Goal: Navigation & Orientation: Find specific page/section

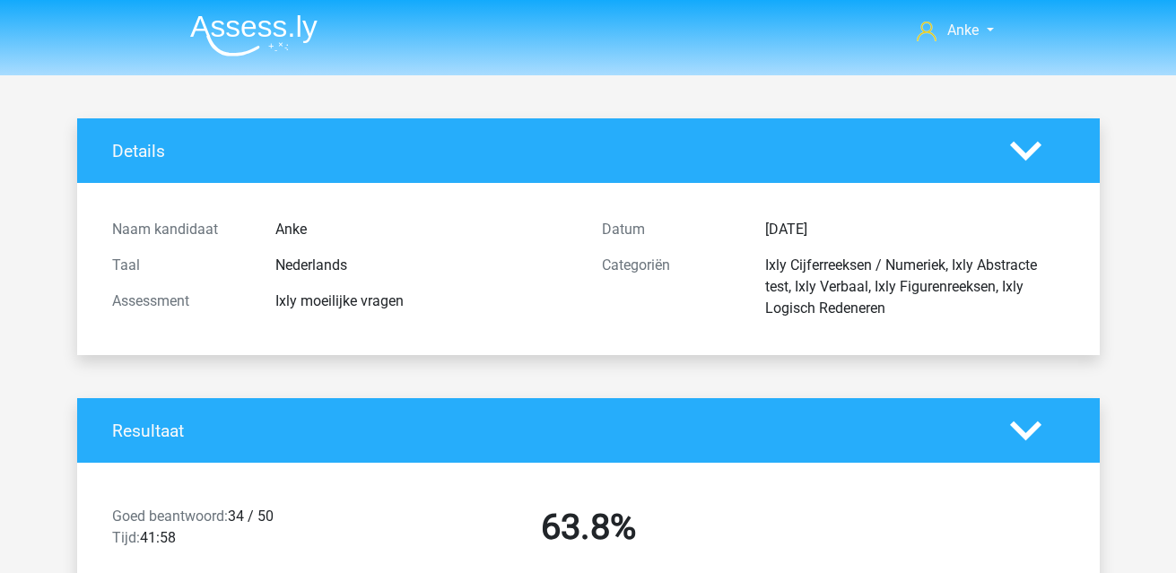
scroll to position [4216, 0]
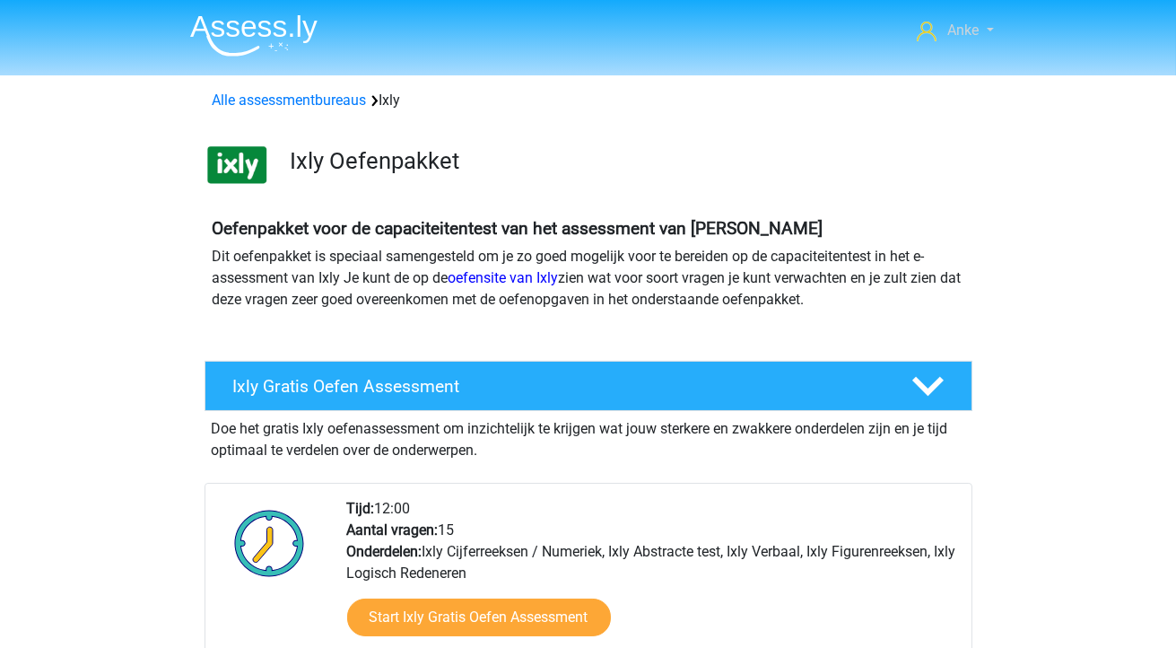
click at [976, 29] on span "Anke" at bounding box center [962, 30] width 31 height 17
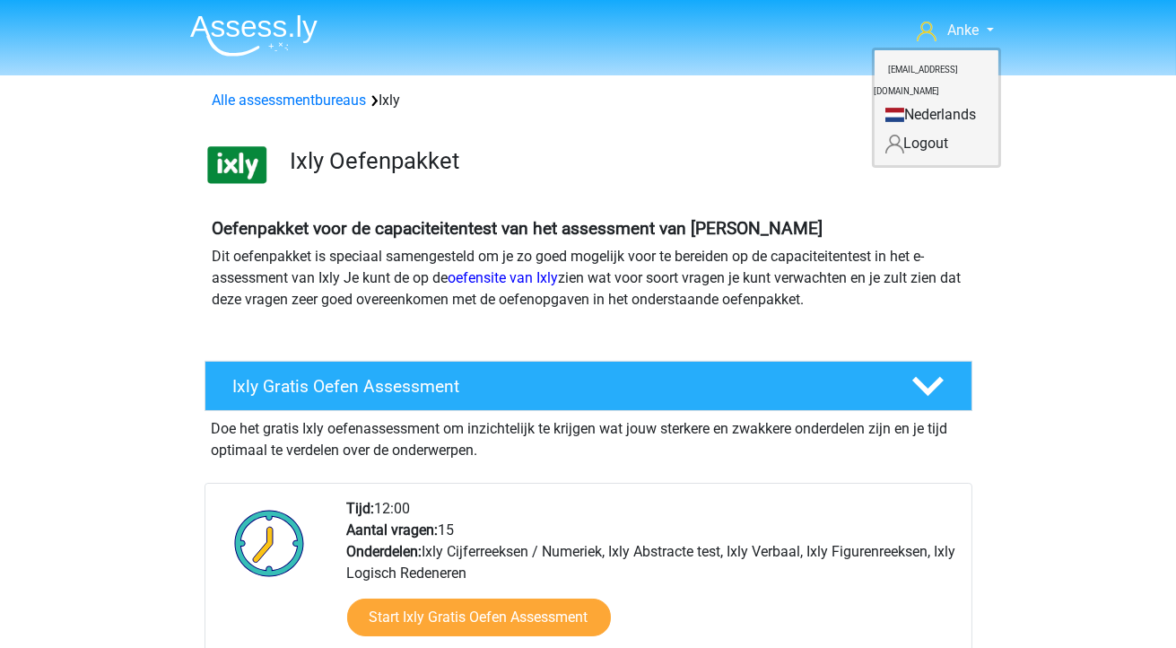
click at [910, 74] on small "[EMAIL_ADDRESS][DOMAIN_NAME]" at bounding box center [917, 80] width 84 height 60
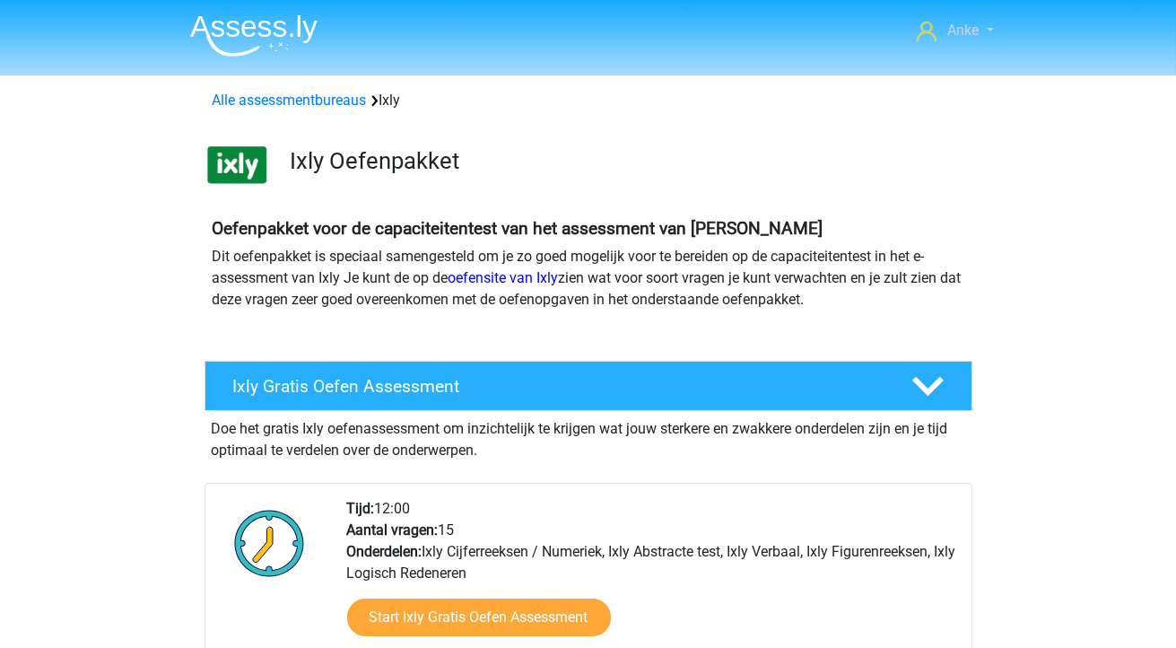
click at [936, 39] on icon at bounding box center [927, 32] width 20 height 20
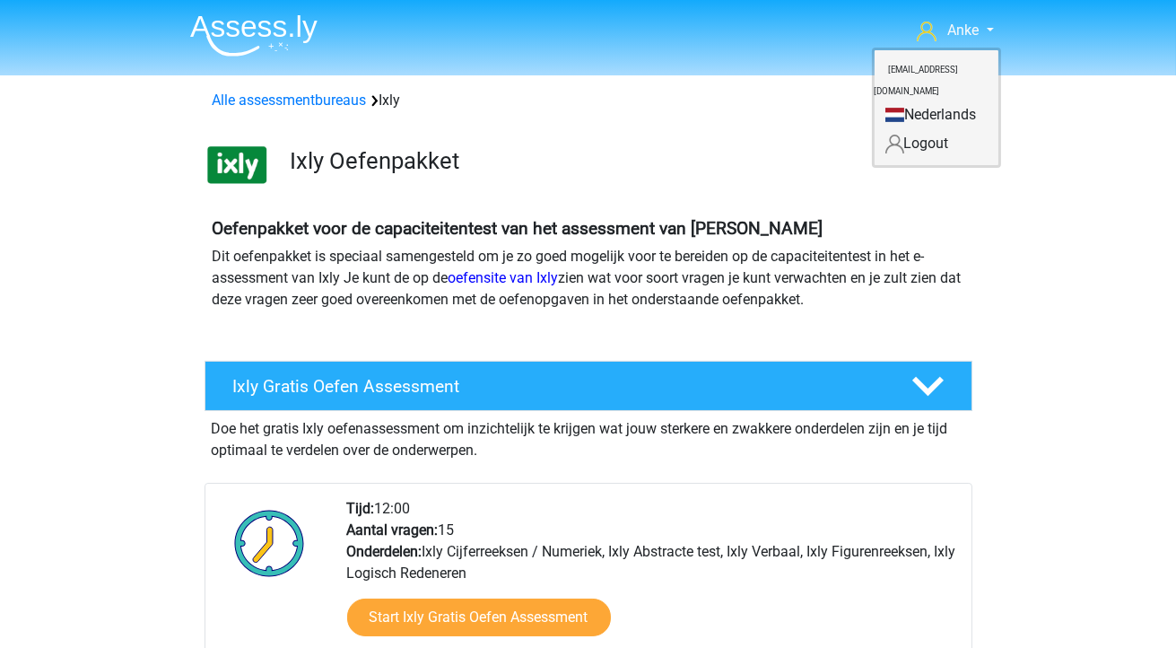
click at [915, 100] on link "Nederlands" at bounding box center [937, 114] width 124 height 29
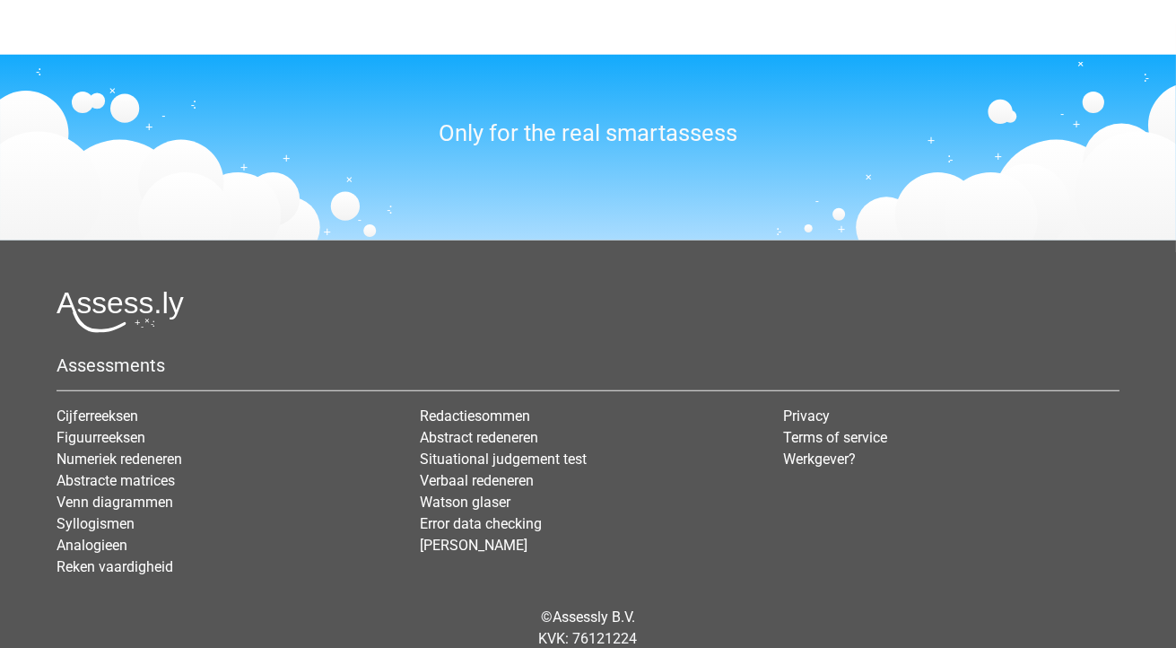
scroll to position [2314, 0]
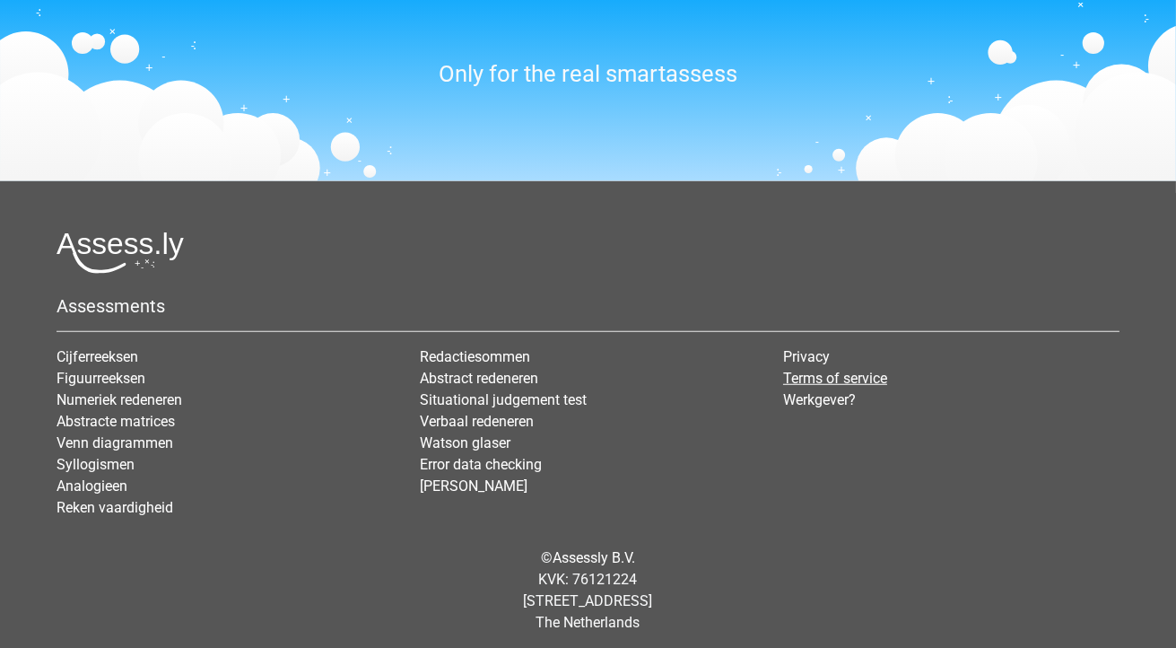
click at [809, 376] on link "Terms of service" at bounding box center [835, 378] width 104 height 17
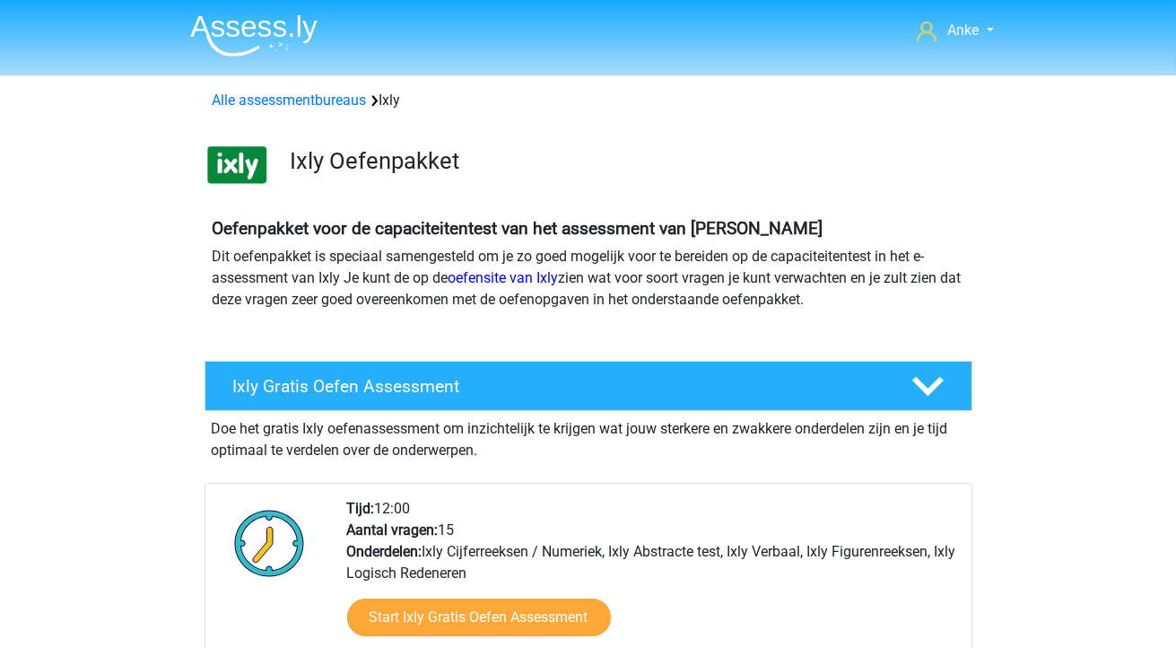
click at [267, 16] on img at bounding box center [253, 35] width 127 height 42
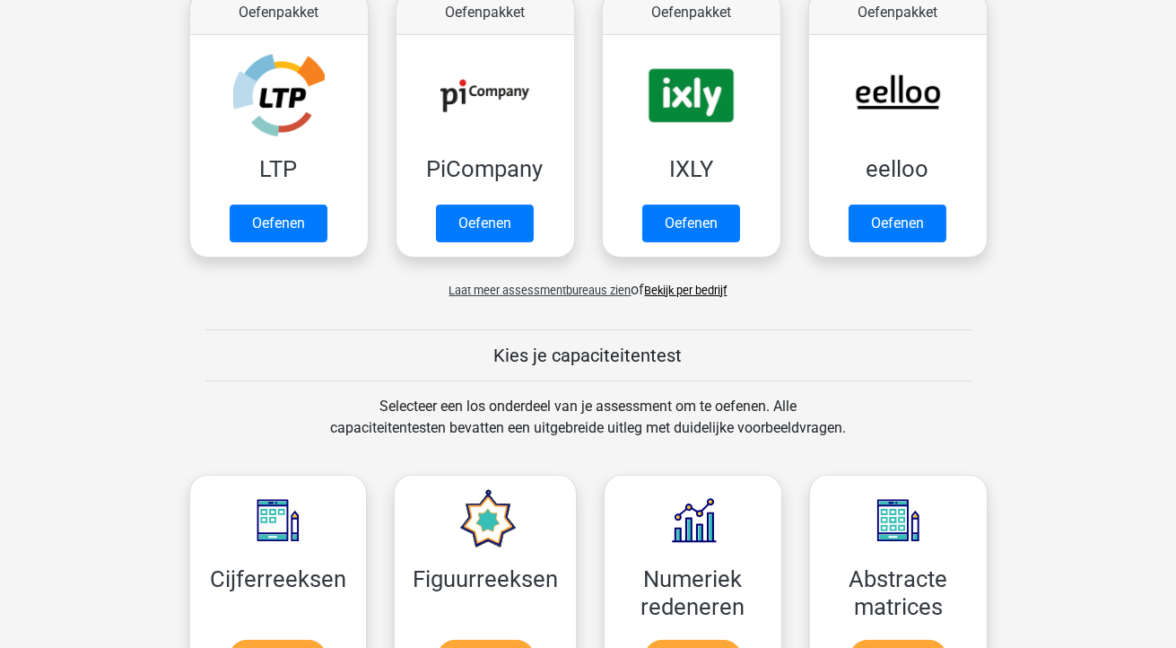
scroll to position [358, 0]
